Goal: Task Accomplishment & Management: Complete application form

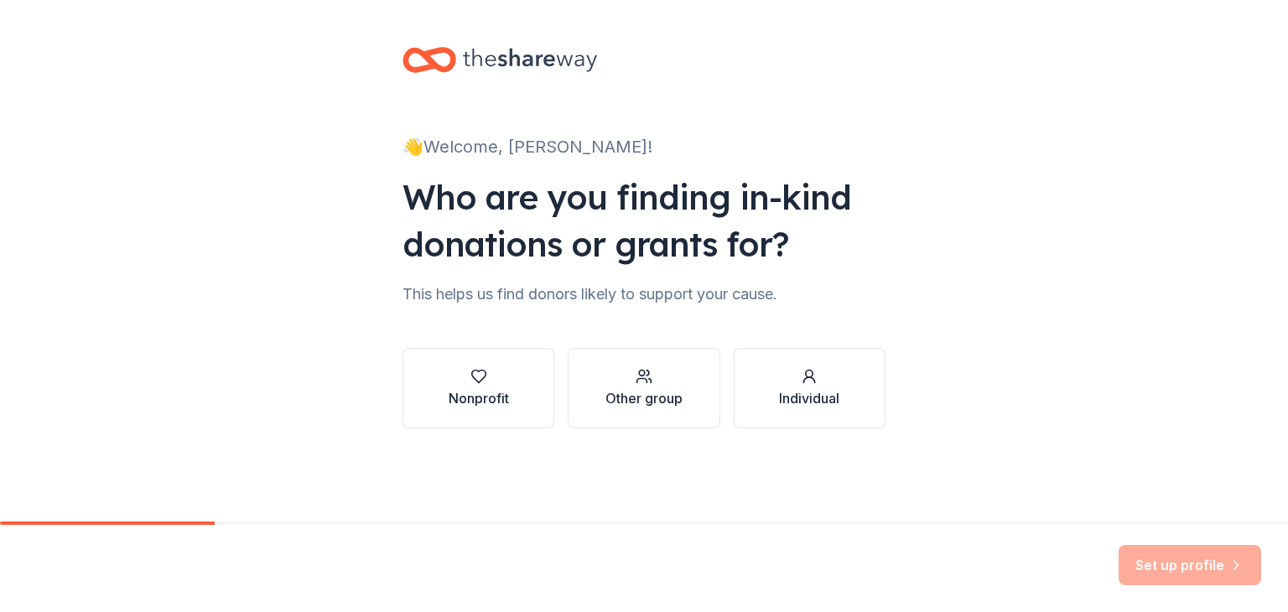
click at [644, 388] on button "Other group" at bounding box center [644, 388] width 152 height 81
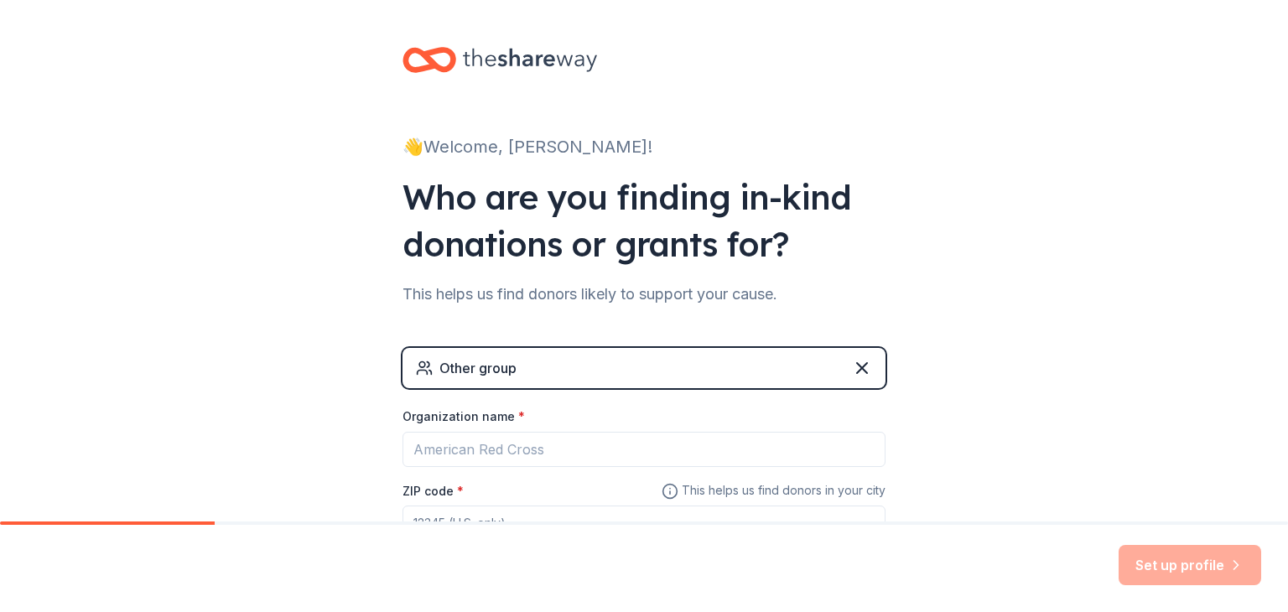
scroll to position [10, 0]
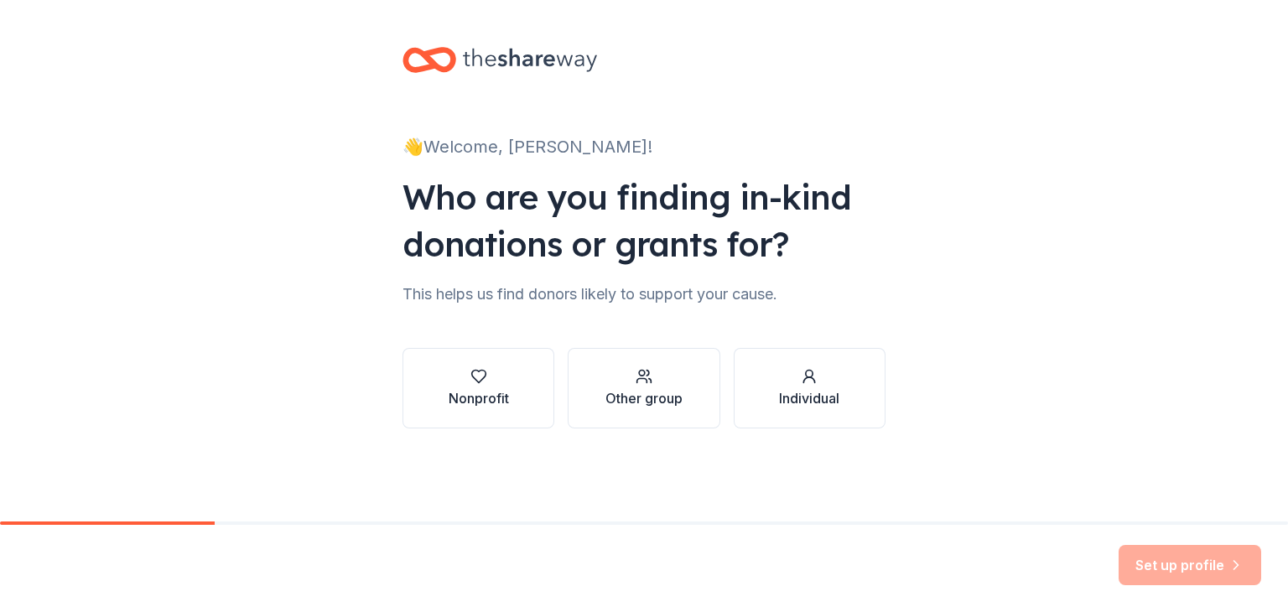
click at [644, 388] on button "Other group" at bounding box center [644, 388] width 152 height 81
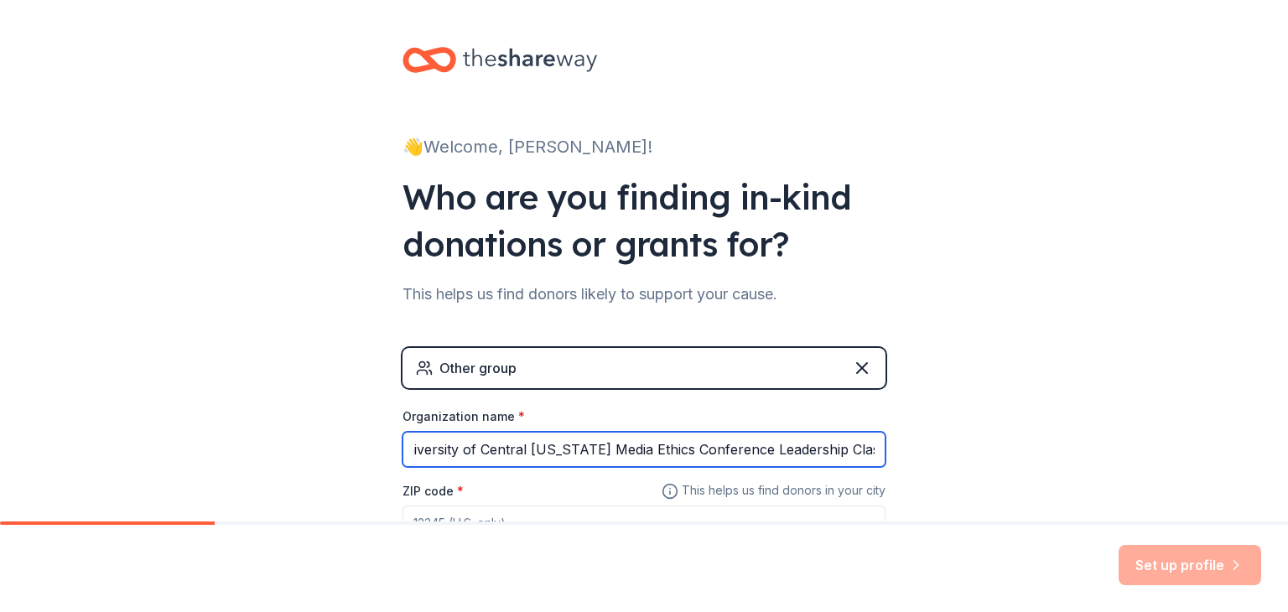
scroll to position [10, 0]
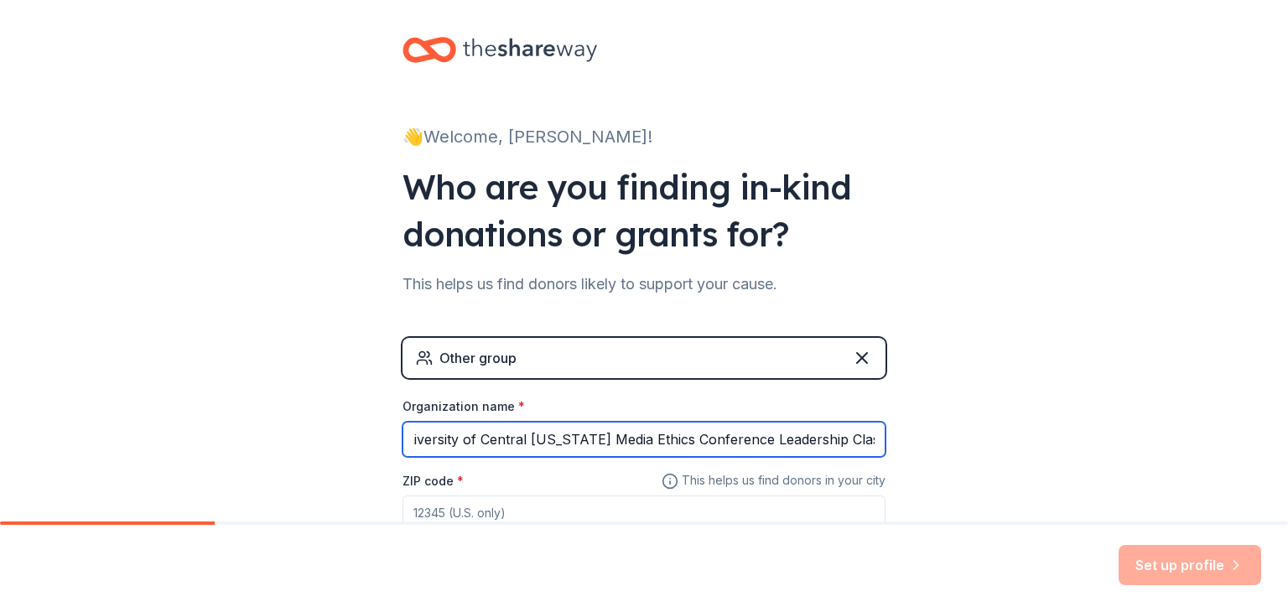
type input "University of Central [US_STATE] Media Ethics Conference Leadership Class"
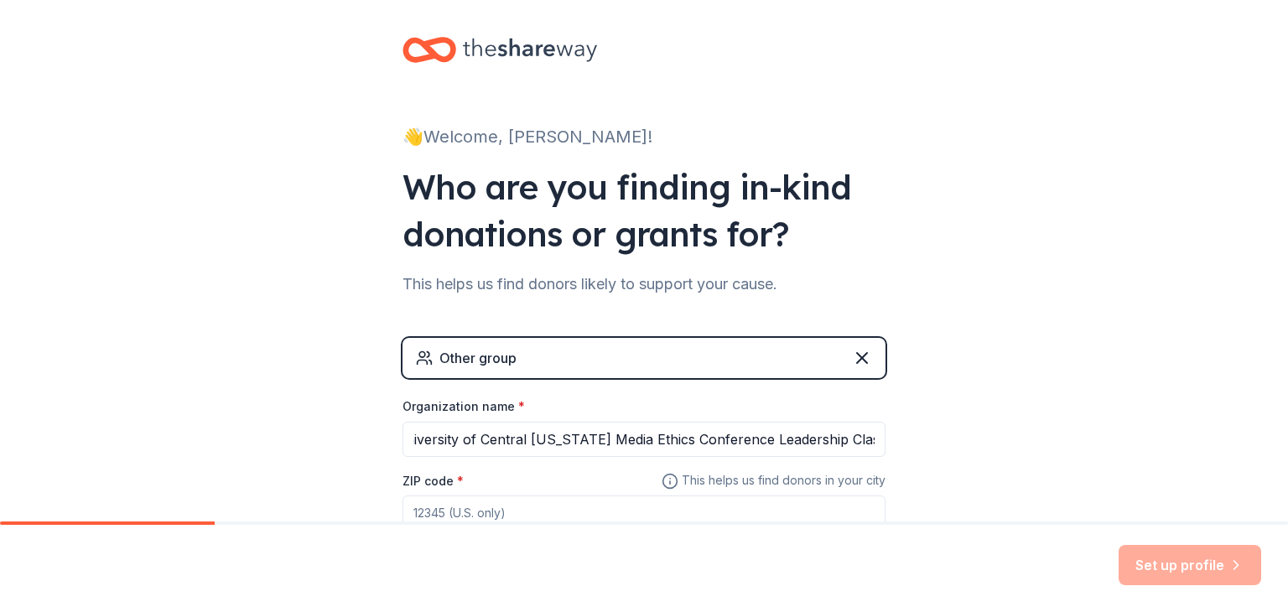
scroll to position [18, 0]
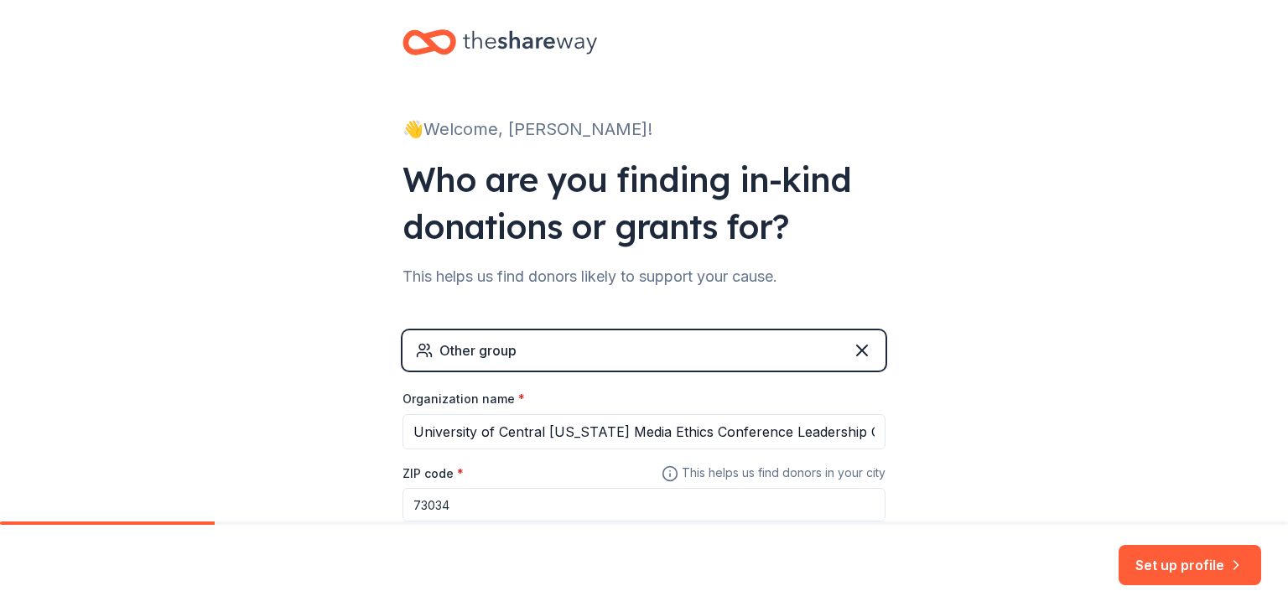
type input "73034"
click at [1192, 565] on button "Set up profile" at bounding box center [1190, 565] width 143 height 40
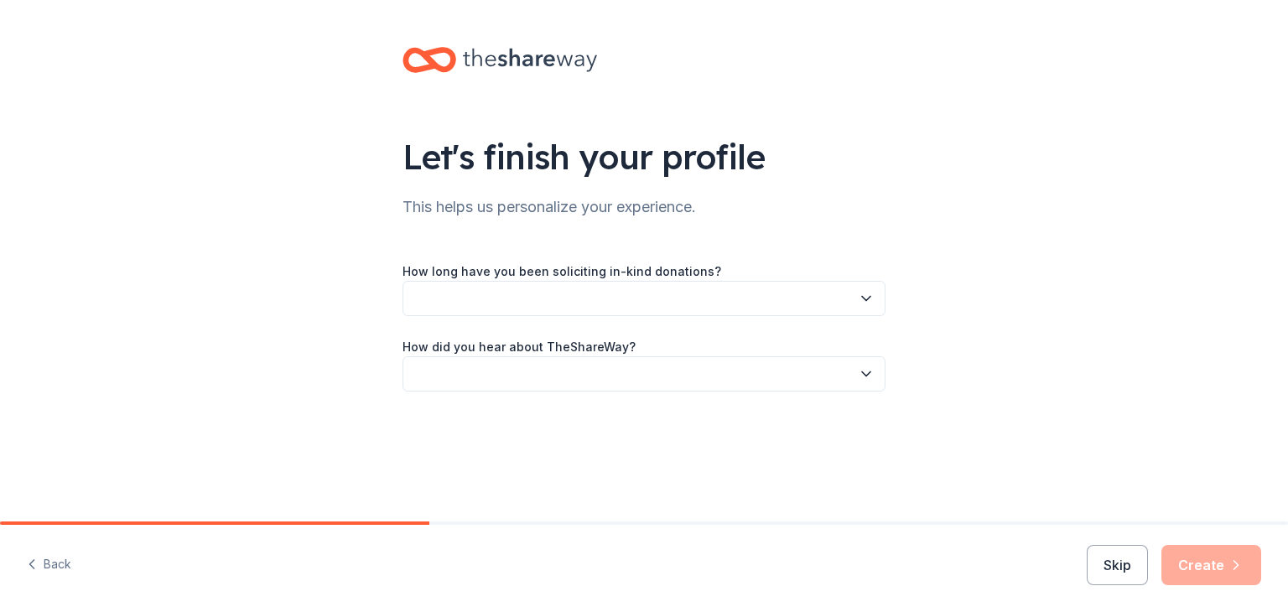
click at [1120, 565] on button "Skip" at bounding box center [1117, 565] width 61 height 40
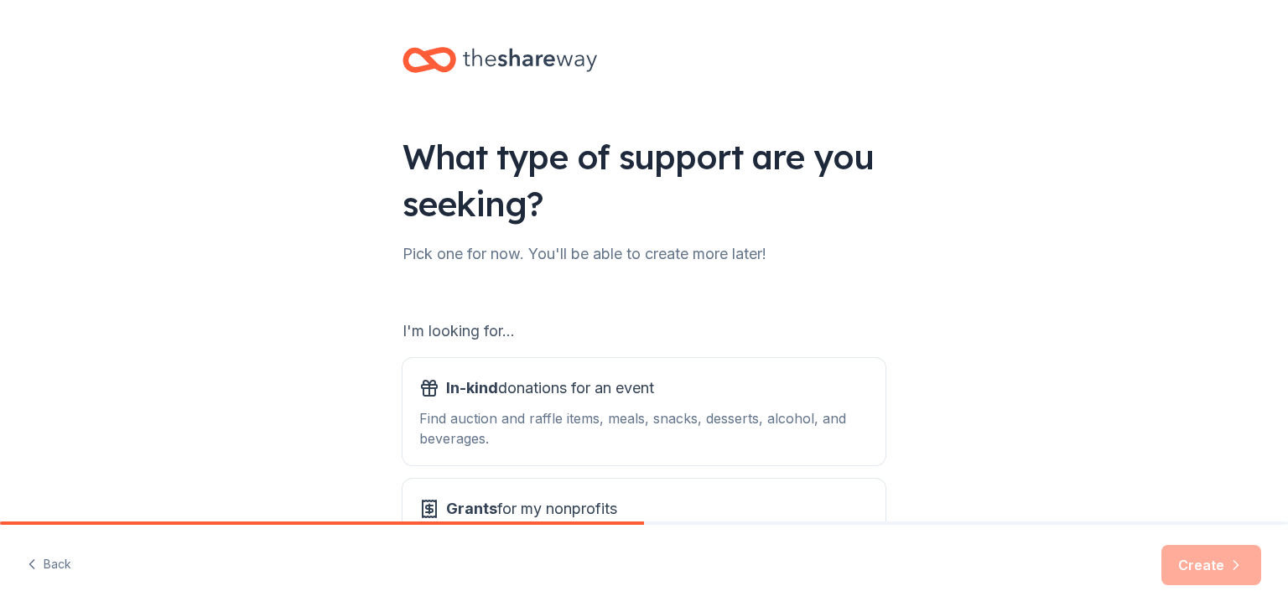
scroll to position [155, 0]
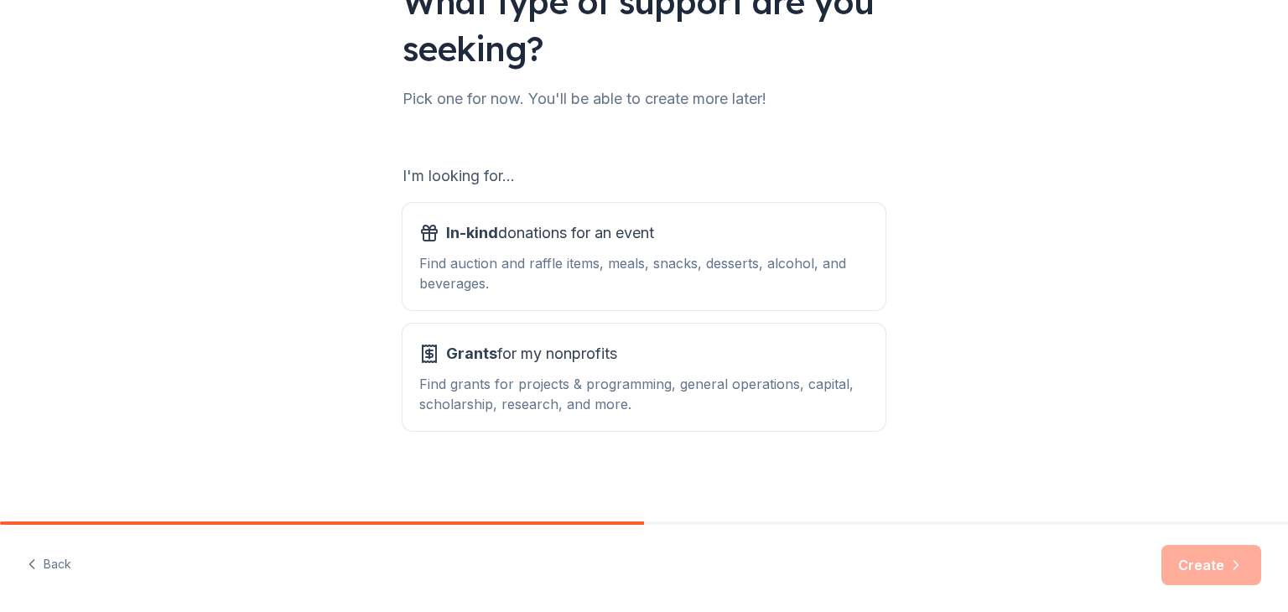
click at [638, 257] on button "In-kind donations for an event Find auction and raffle items, meals, snacks, de…" at bounding box center [644, 256] width 483 height 107
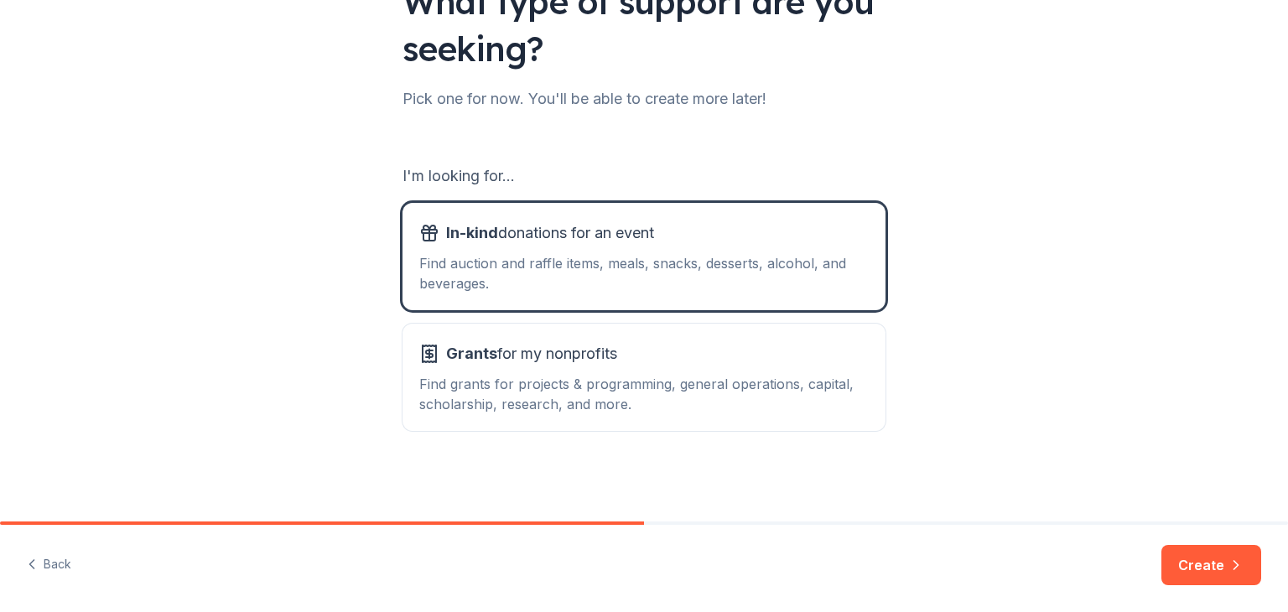
click at [1213, 565] on button "Create" at bounding box center [1211, 565] width 100 height 40
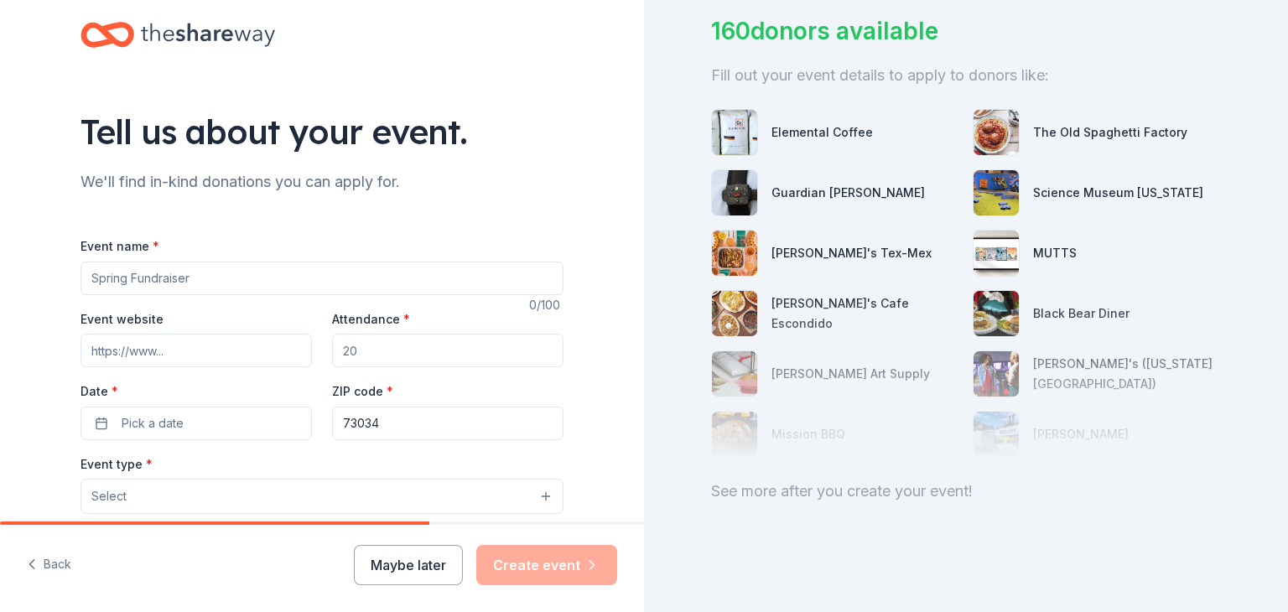
scroll to position [30, 0]
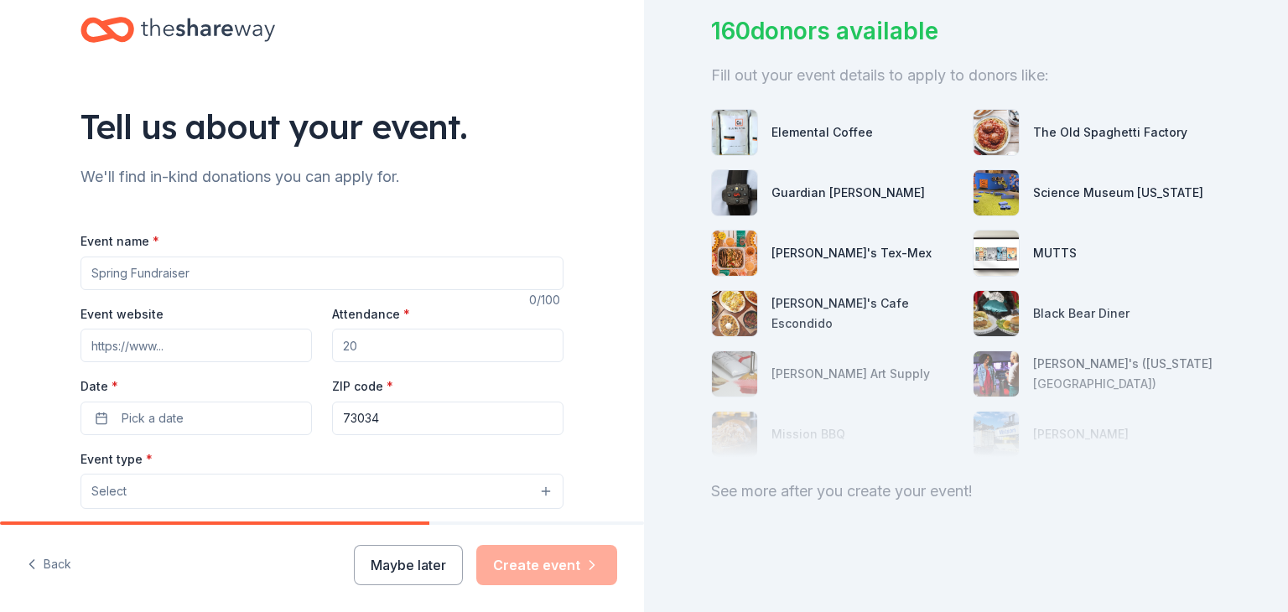
click at [316, 491] on button "Select" at bounding box center [322, 491] width 483 height 35
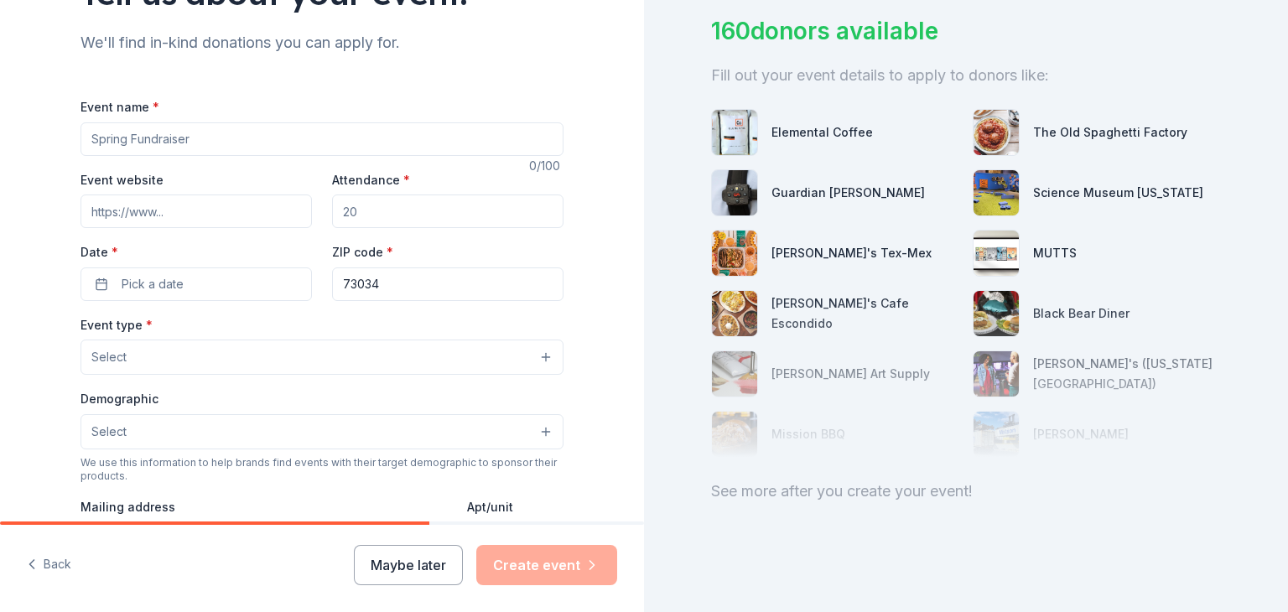
scroll to position [443, 0]
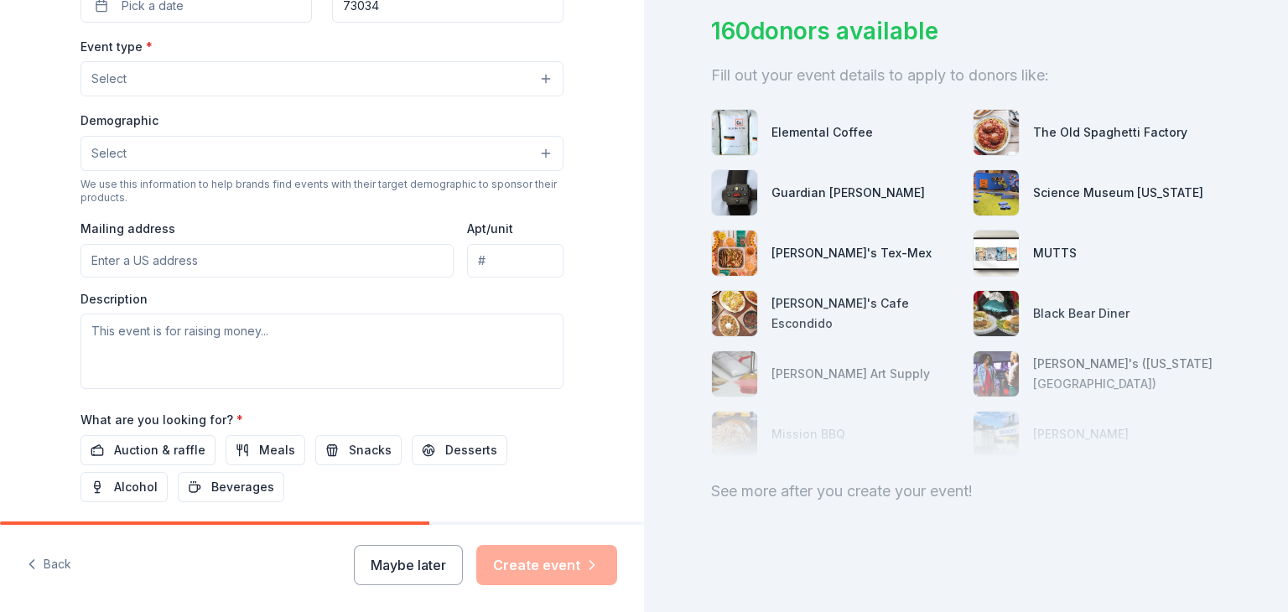
click at [316, 80] on button "Select" at bounding box center [322, 78] width 483 height 35
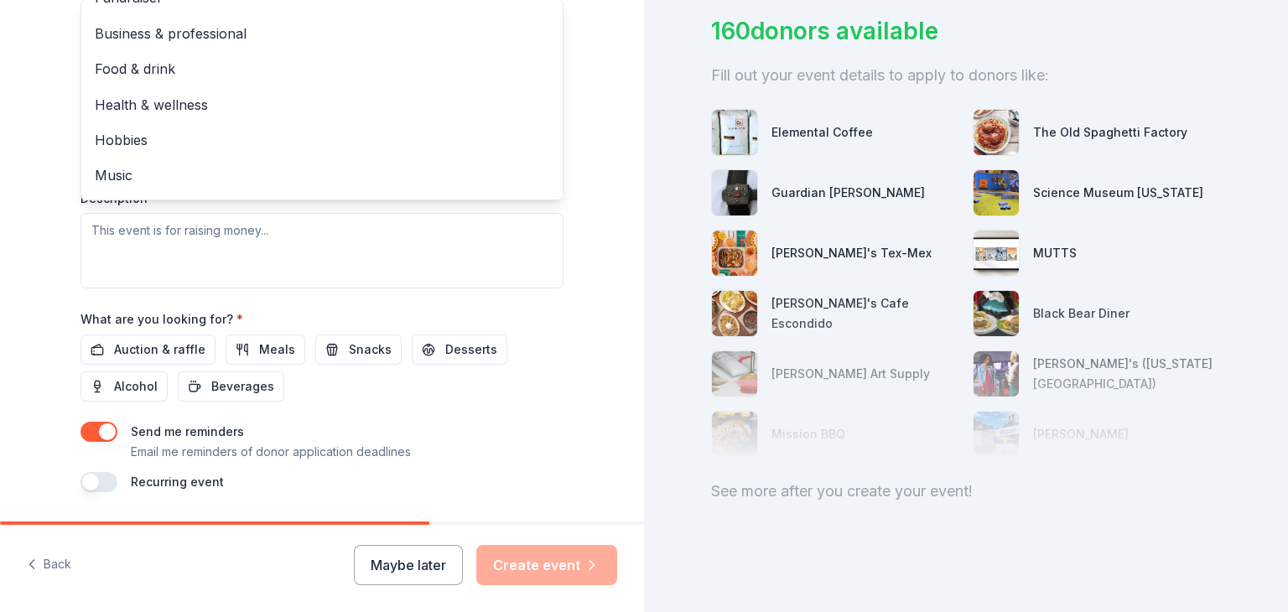
scroll to position [13, 0]
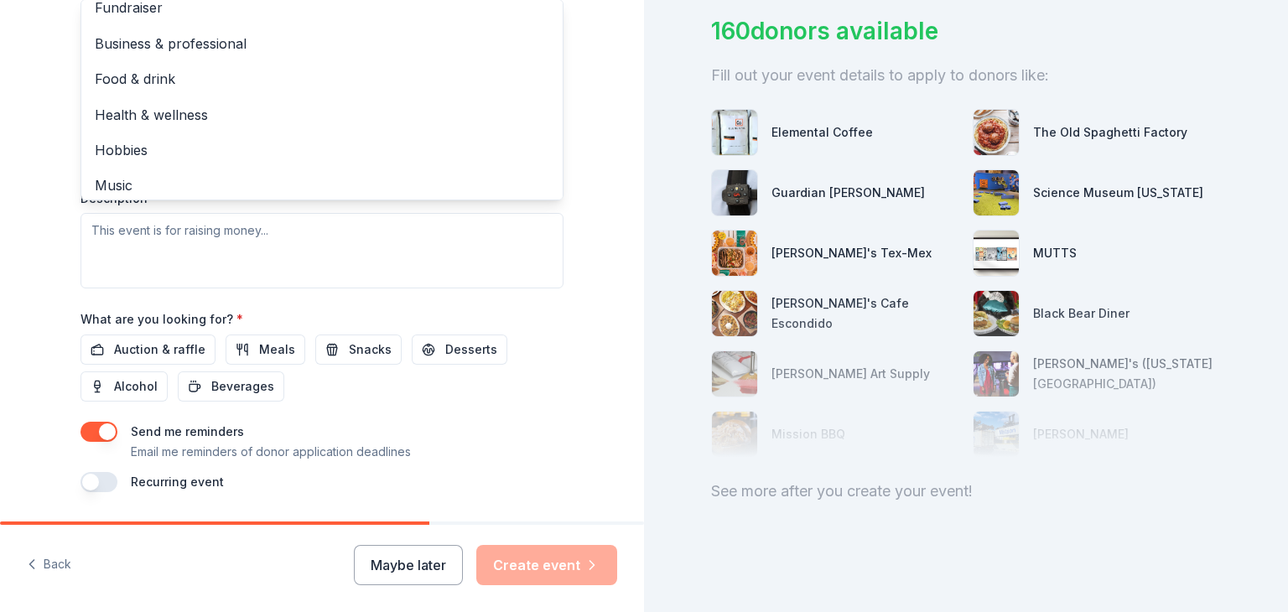
click at [309, 18] on div "Fundraiser" at bounding box center [321, 7] width 481 height 35
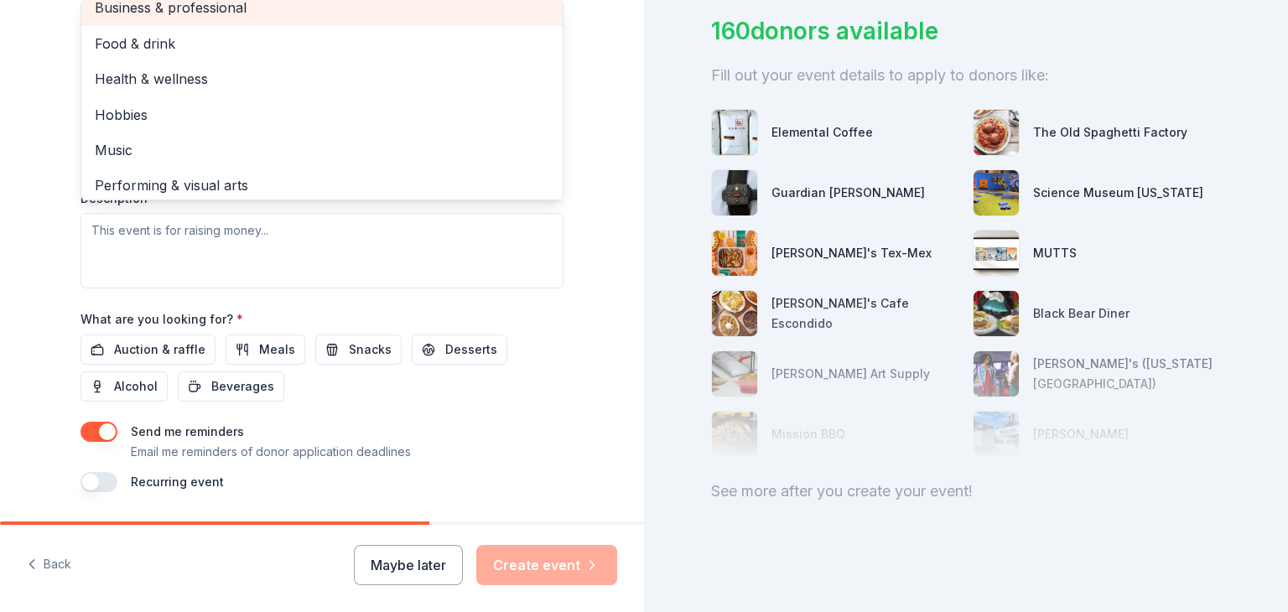
click at [309, 18] on div "Business & professional" at bounding box center [321, 7] width 481 height 35
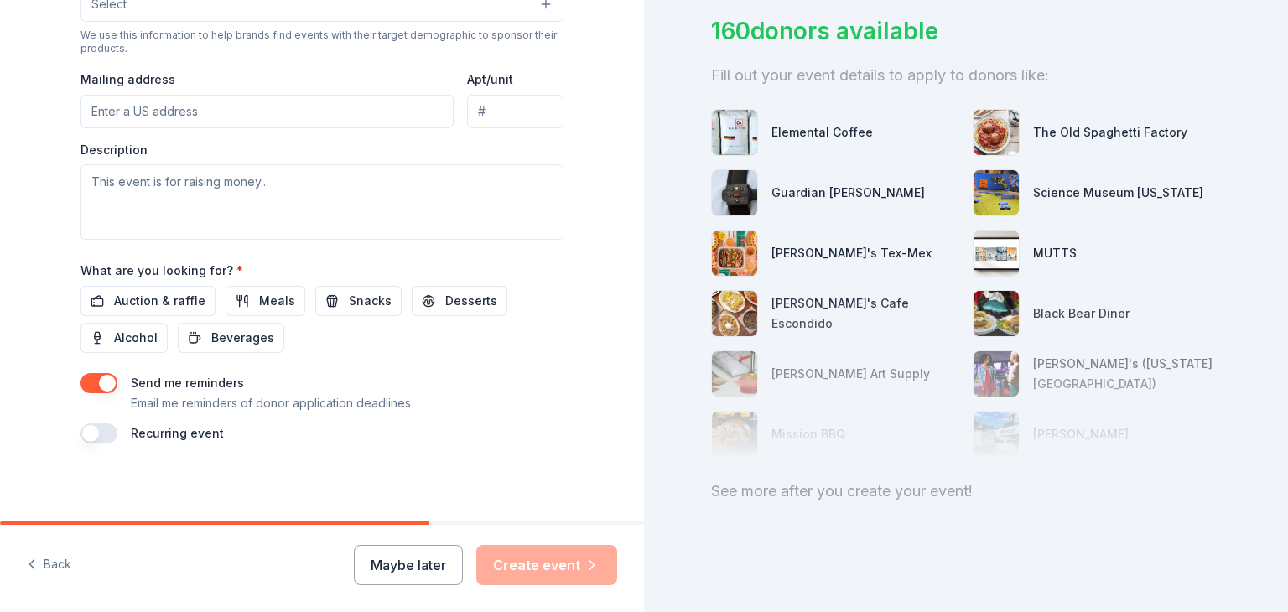
scroll to position [596, 0]
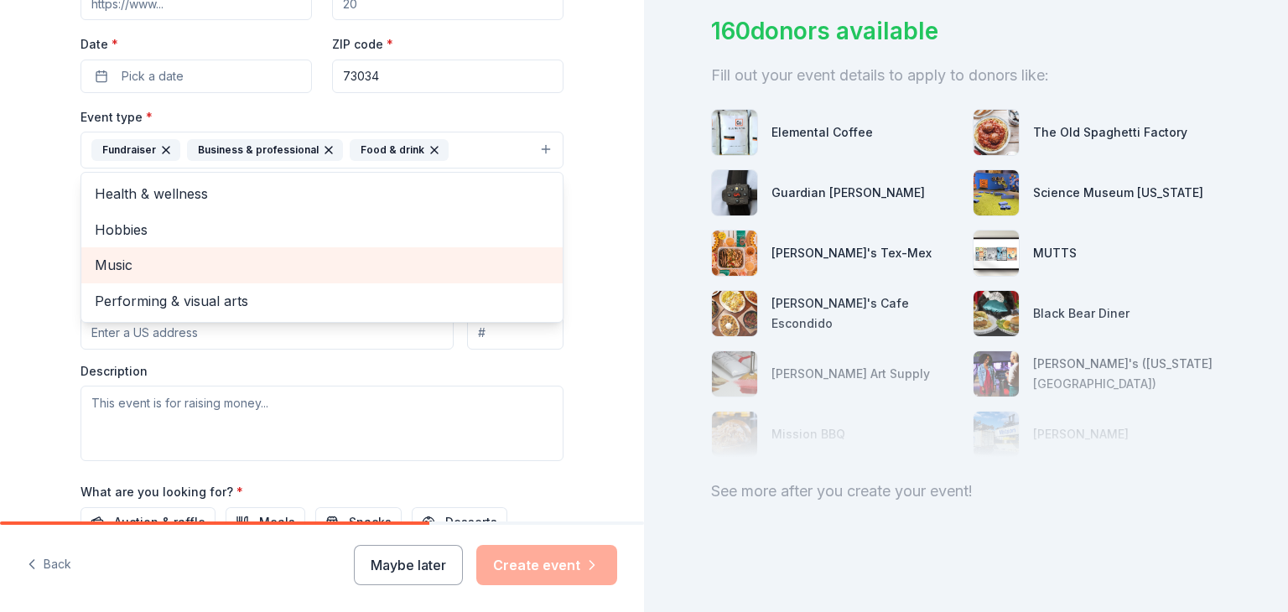
scroll to position [386, 0]
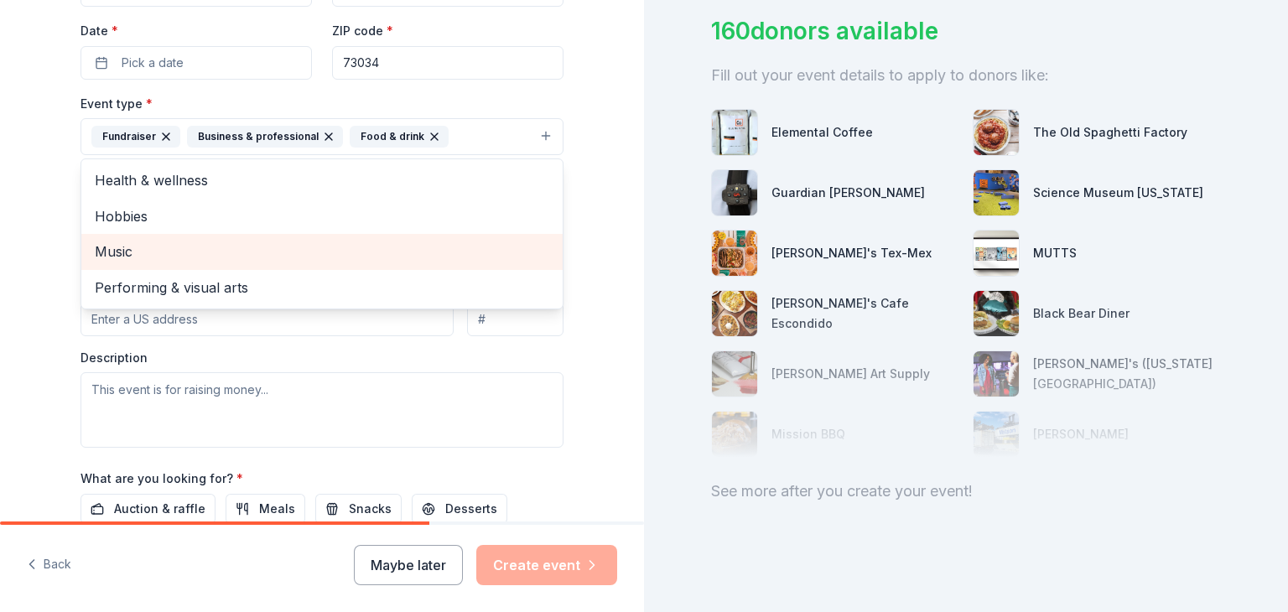
click at [316, 179] on div "Health & wellness" at bounding box center [321, 180] width 481 height 35
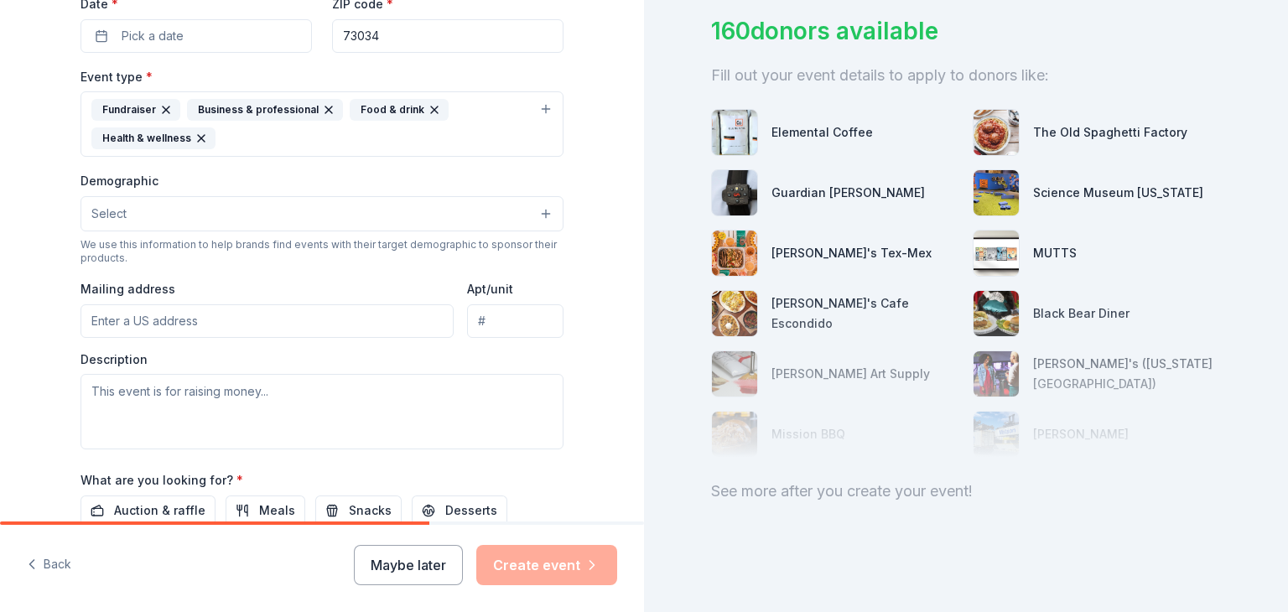
scroll to position [135, 0]
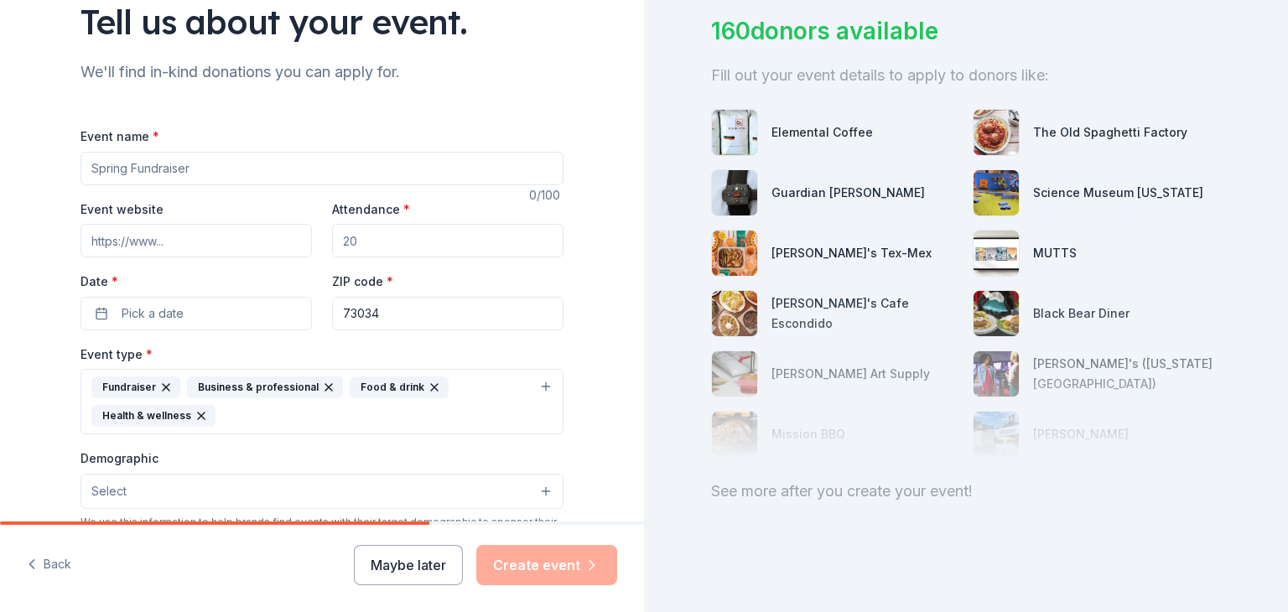
click at [316, 402] on button "Fundraiser Business & professional Food & drink Health & wellness" at bounding box center [322, 401] width 483 height 65
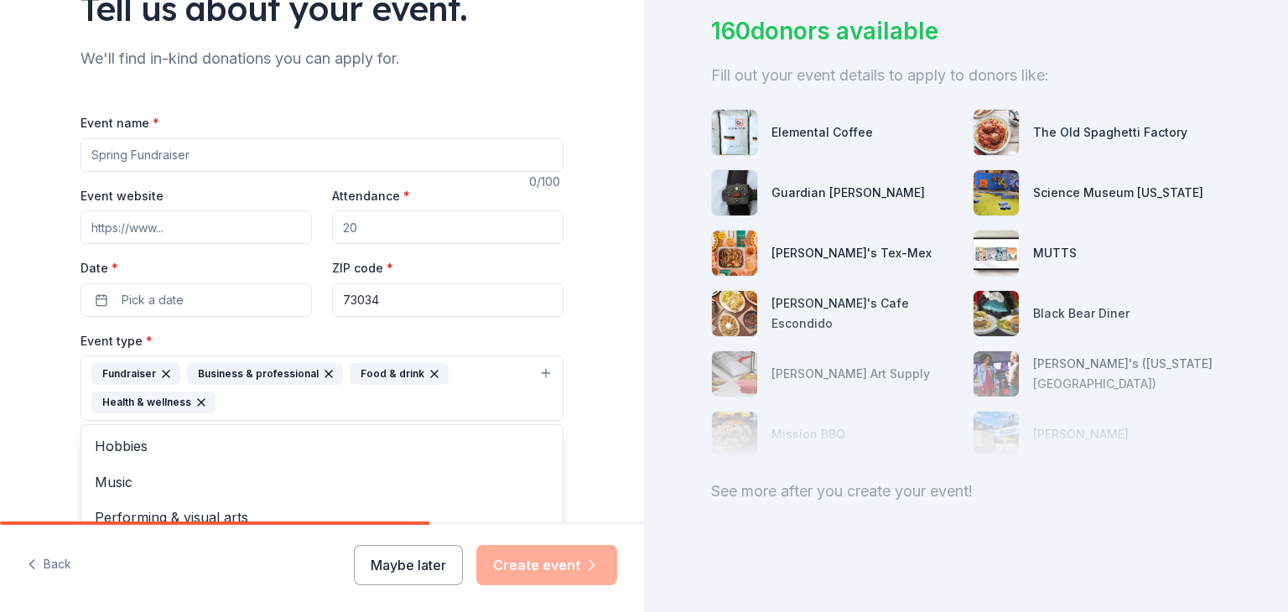
scroll to position [162, 0]
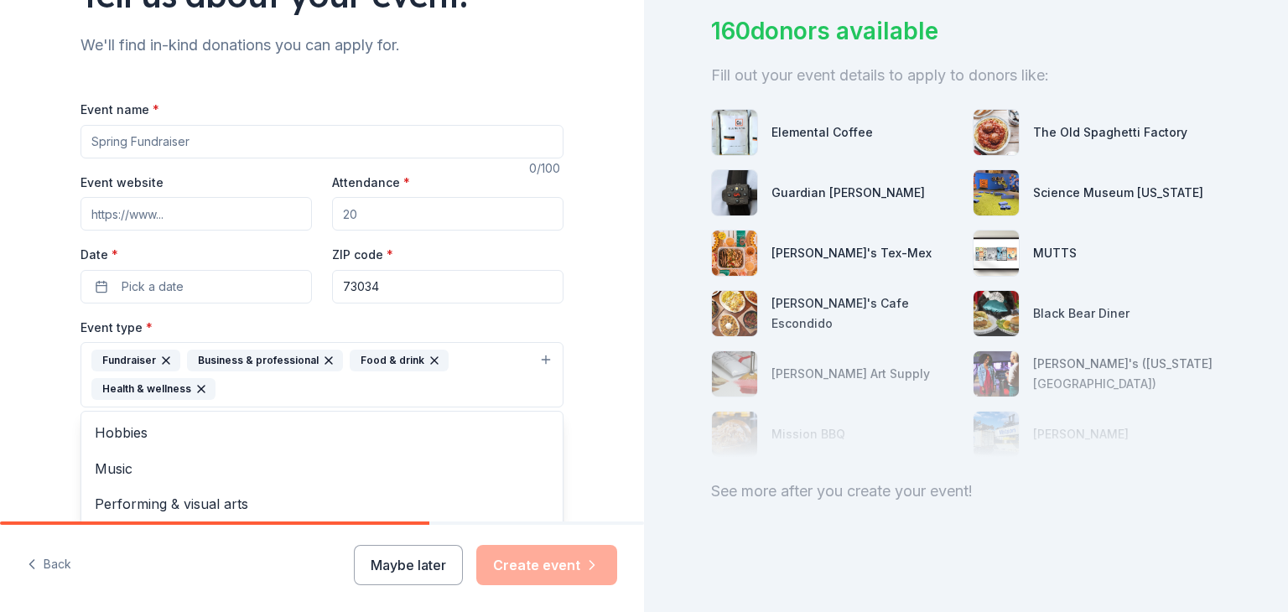
click at [316, 375] on button "Fundraiser Business & professional Food & drink Health & wellness" at bounding box center [322, 374] width 483 height 65
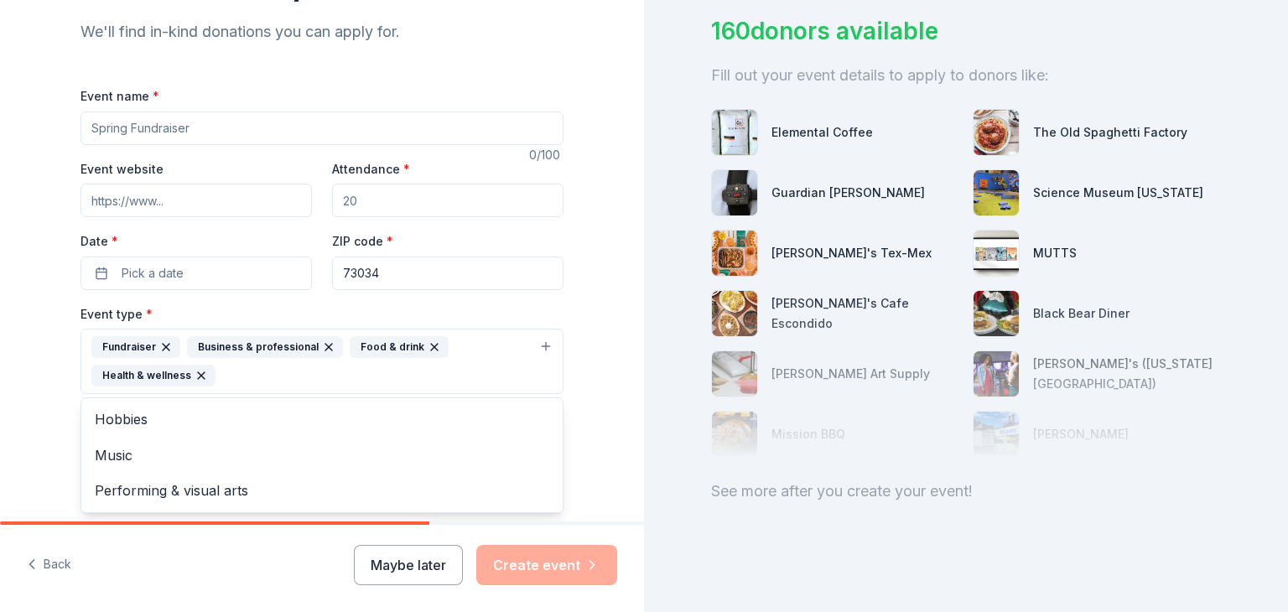
click at [316, 361] on button "Fundraiser Business & professional Food & drink Health & wellness" at bounding box center [322, 361] width 483 height 65
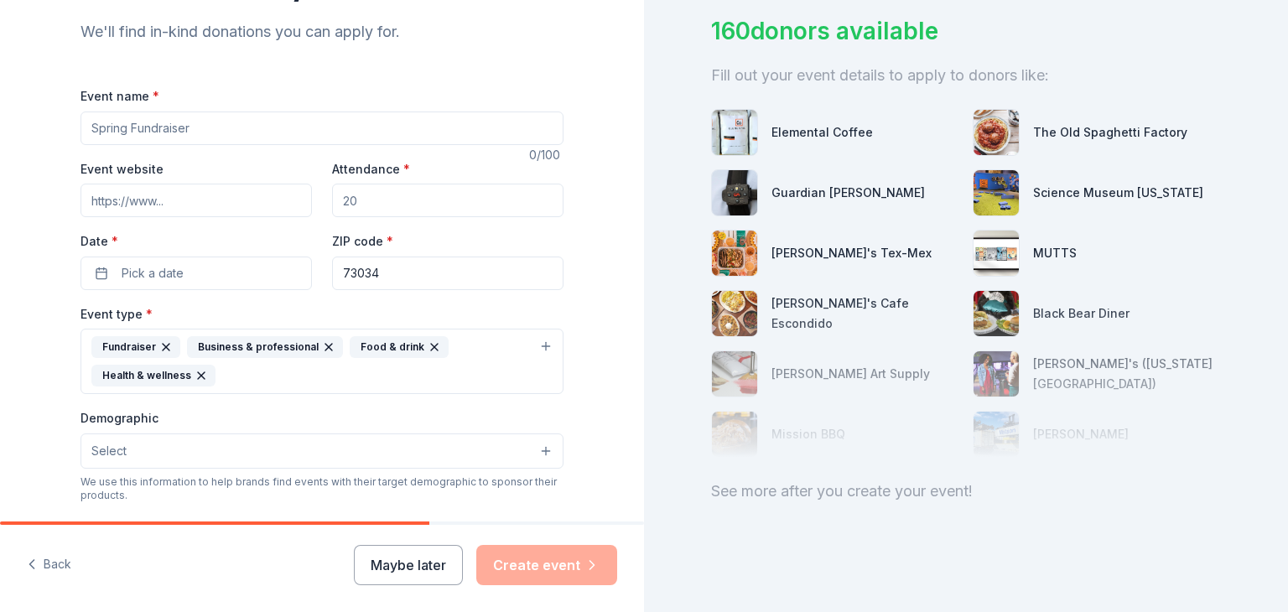
click at [316, 361] on button "Fundraiser Business & professional Food & drink Health & wellness" at bounding box center [322, 361] width 483 height 65
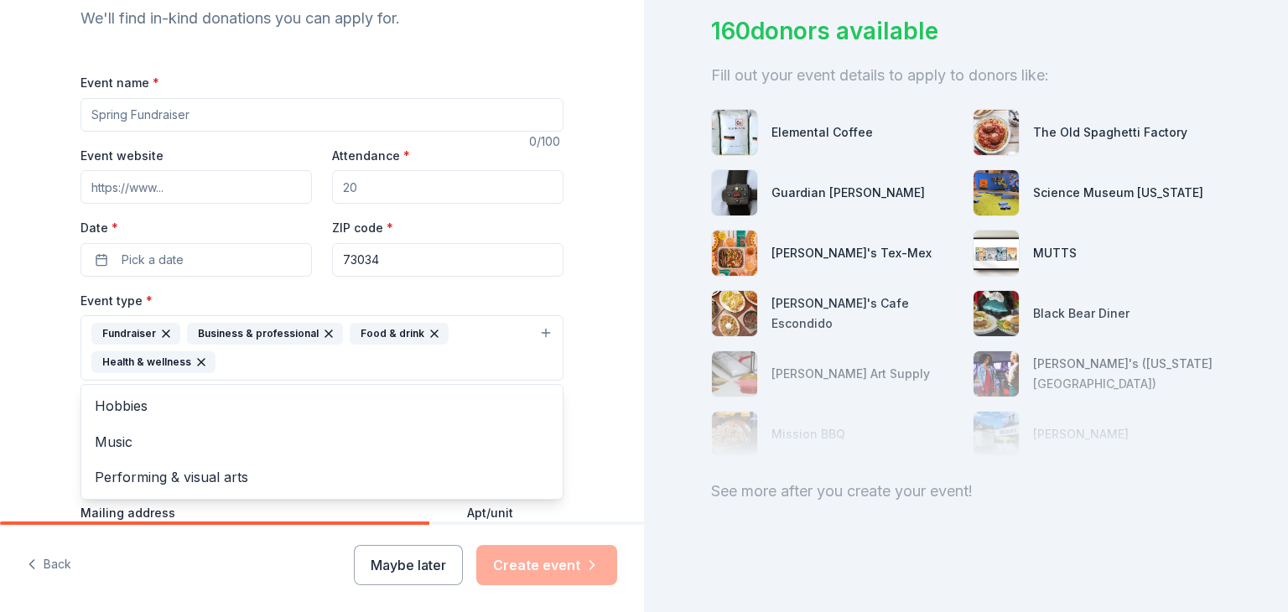
scroll to position [202, 0]
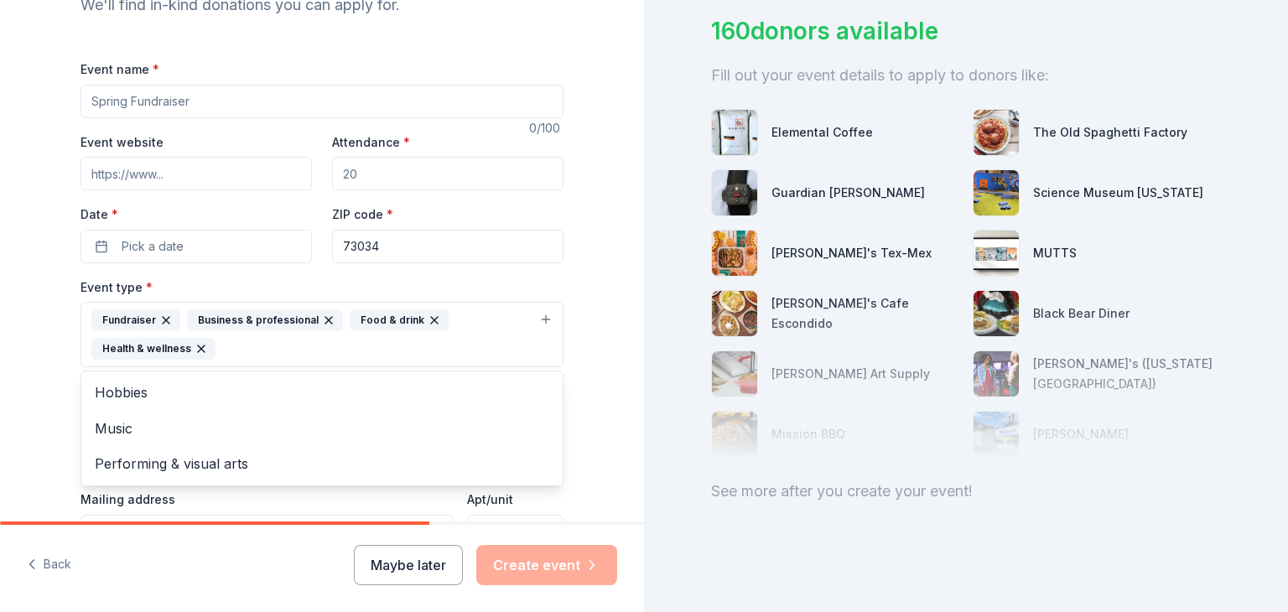
click at [316, 392] on div "Hobbies" at bounding box center [321, 392] width 481 height 35
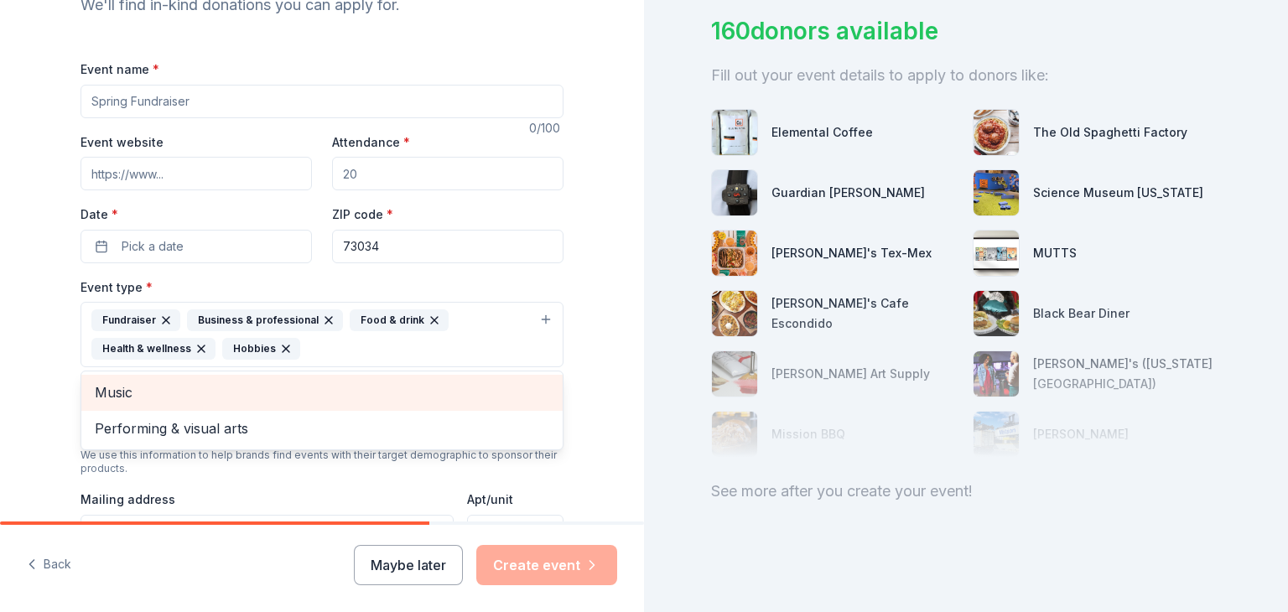
click at [316, 335] on button "Fundraiser Business & professional Food & drink Health & wellness Hobbies" at bounding box center [322, 334] width 483 height 65
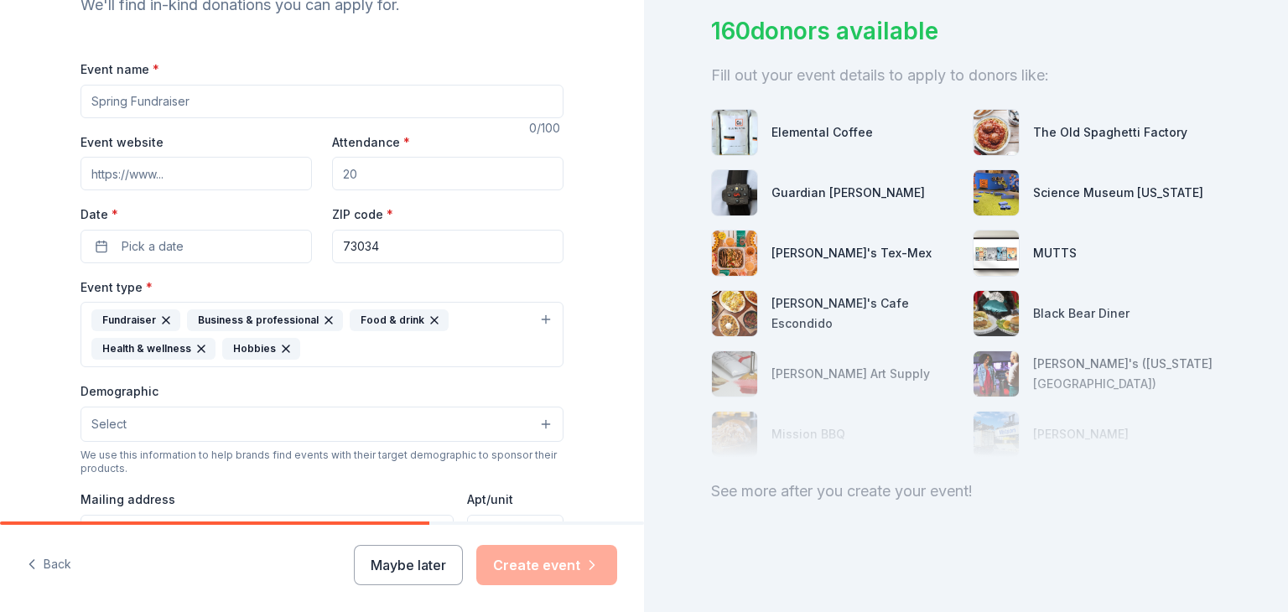
click at [316, 335] on button "Fundraiser Business & professional Food & drink Health & wellness Hobbies" at bounding box center [322, 334] width 483 height 65
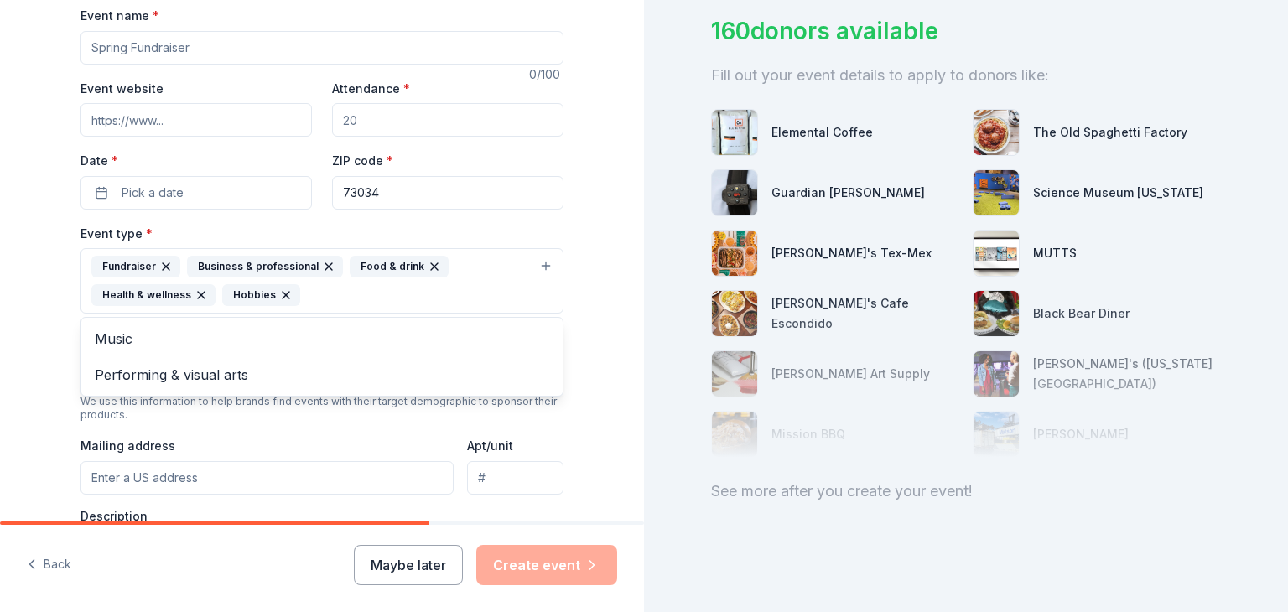
scroll to position [269, 0]
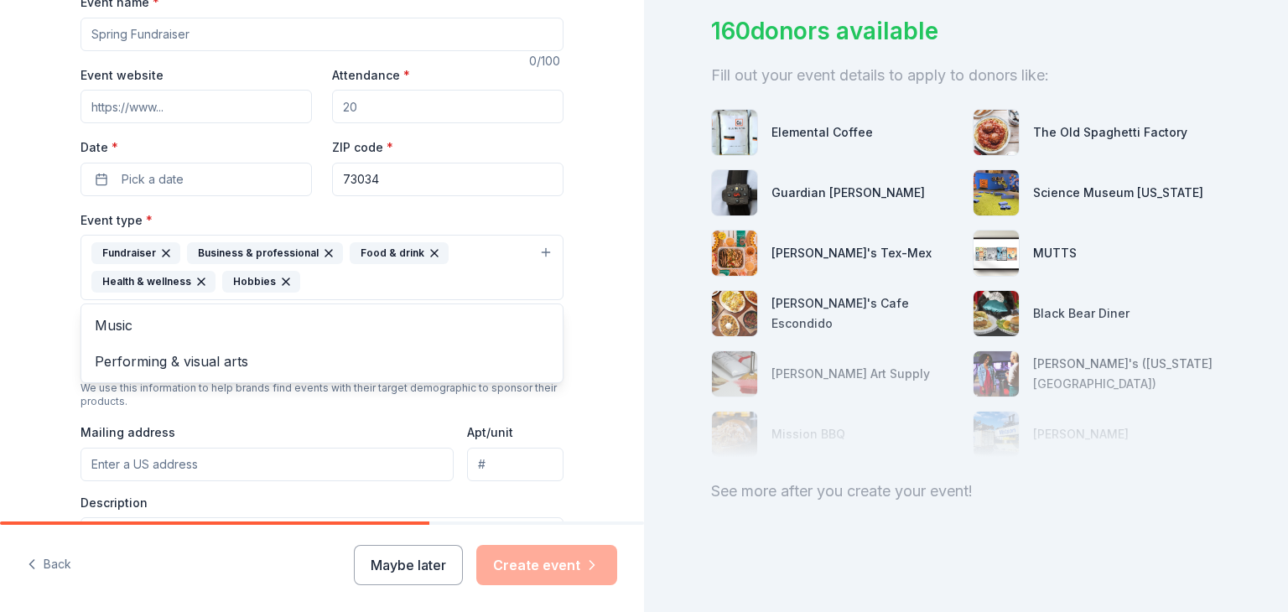
click at [316, 268] on button "Fundraiser Business & professional Food & drink Health & wellness Hobbies" at bounding box center [322, 267] width 483 height 65
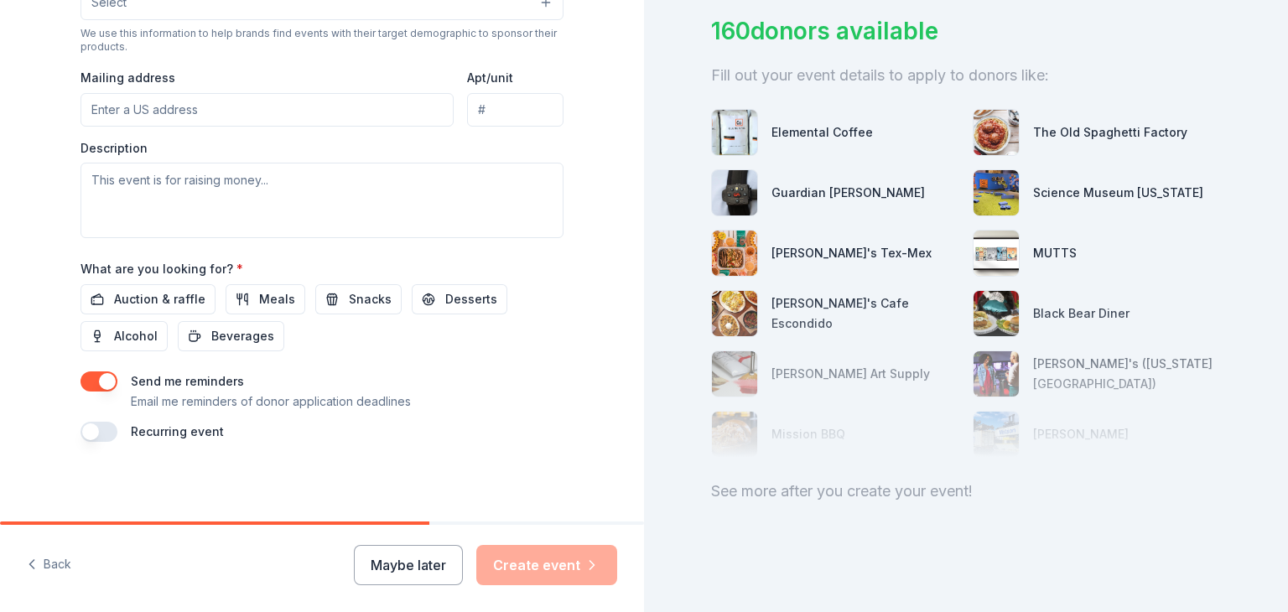
scroll to position [441, 0]
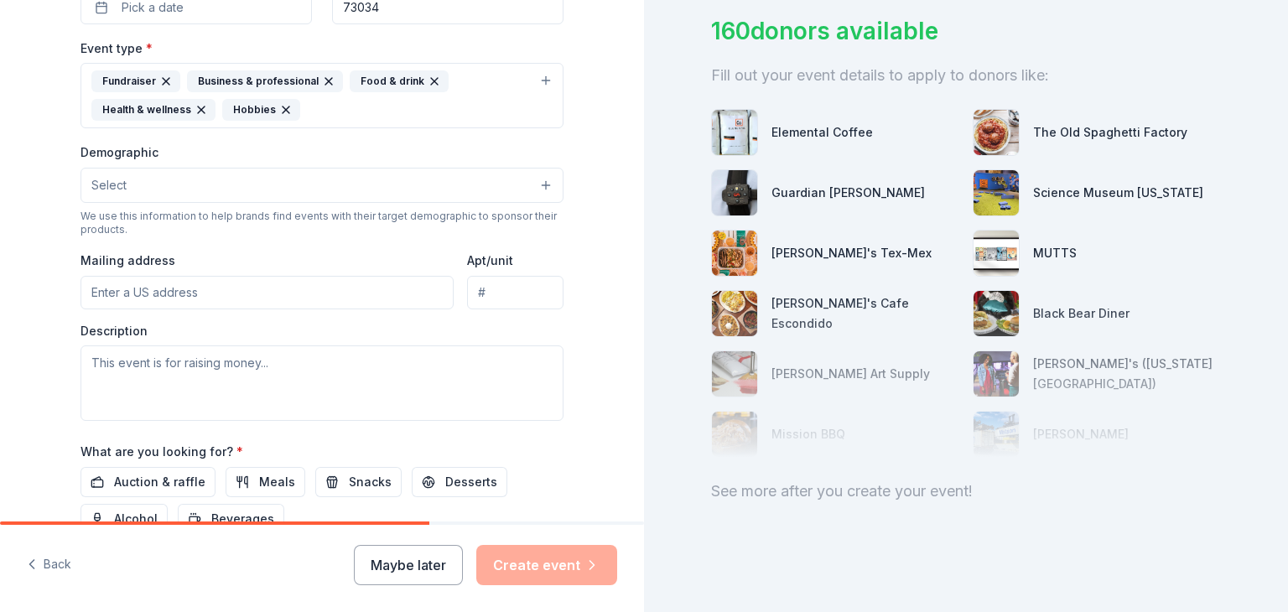
click at [412, 565] on button "Maybe later" at bounding box center [408, 565] width 109 height 40
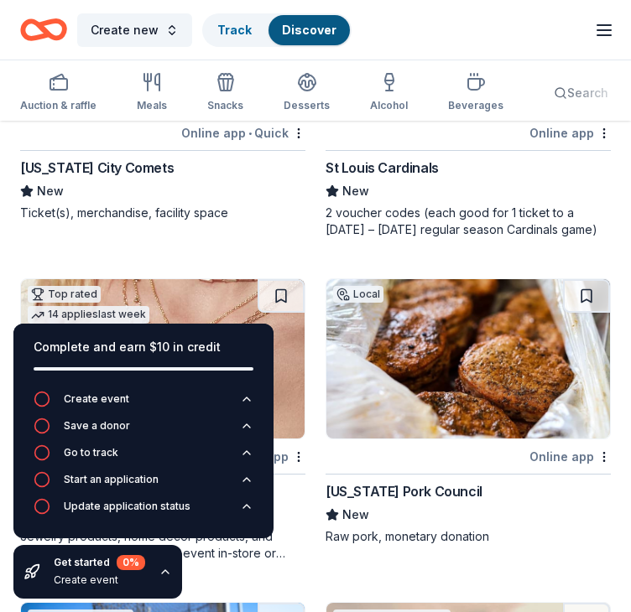
scroll to position [1191, 0]
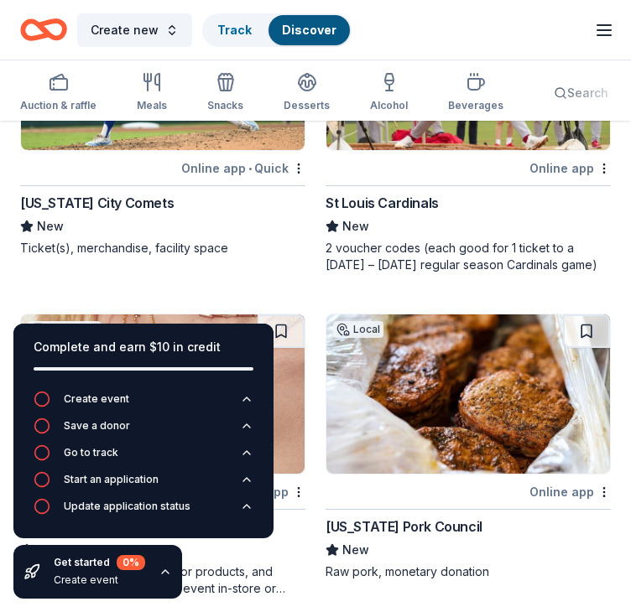
click at [282, 23] on link "Discover" at bounding box center [309, 30] width 55 height 14
